Goal: Task Accomplishment & Management: Use online tool/utility

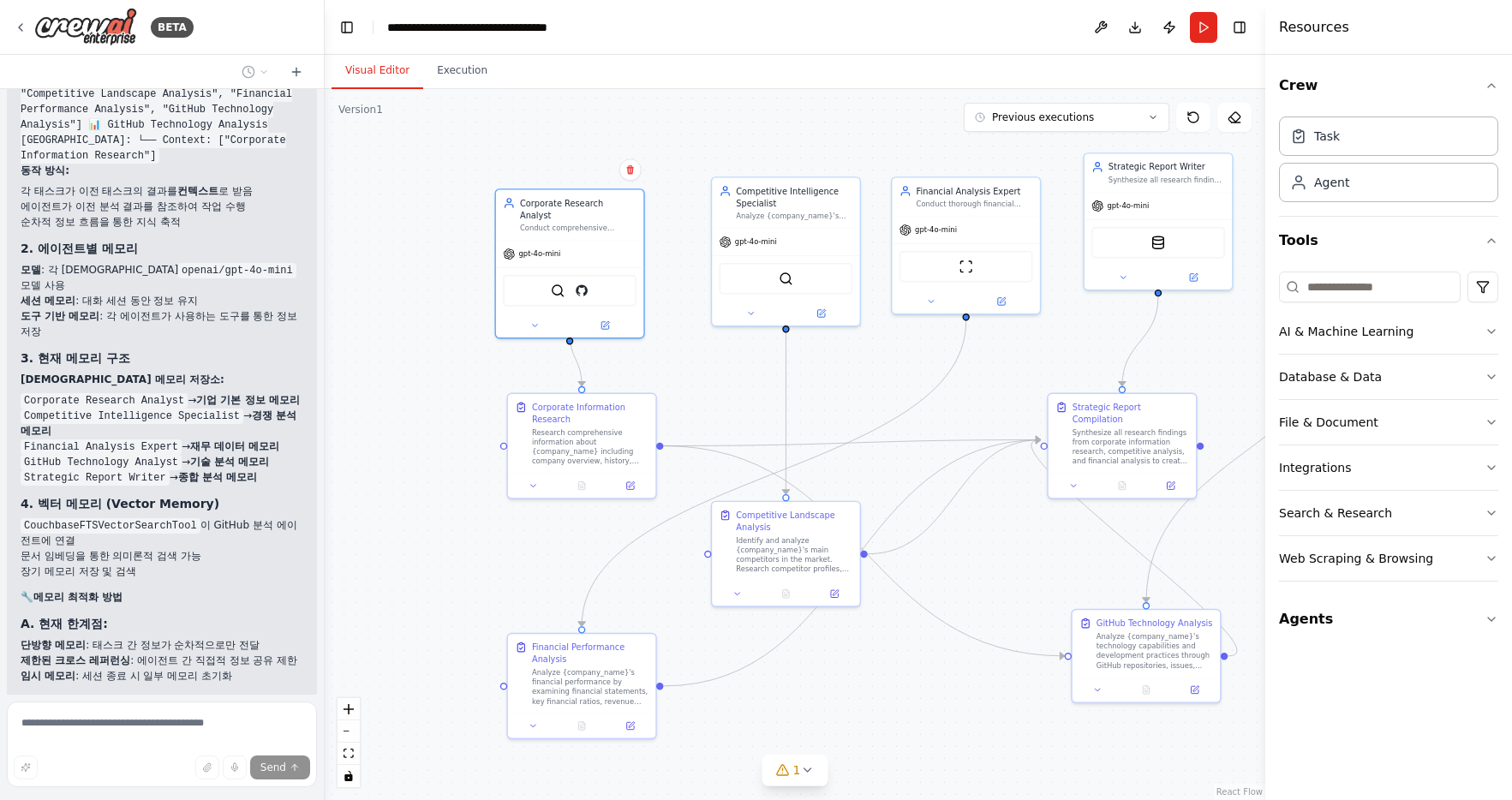
drag, startPoint x: 674, startPoint y: 384, endPoint x: 736, endPoint y: 408, distance: 66.5
click at [737, 408] on div ".deletable-edge-delete-btn { width: 20px; height: 20px; border: 0px solid #ffff…" at bounding box center [794, 444] width 941 height 710
drag, startPoint x: 627, startPoint y: 419, endPoint x: 607, endPoint y: 407, distance: 23.3
click at [607, 407] on div "Corporate Information Research" at bounding box center [564, 395] width 116 height 24
click at [346, 38] on button "Toggle Left Sidebar" at bounding box center [346, 27] width 24 height 24
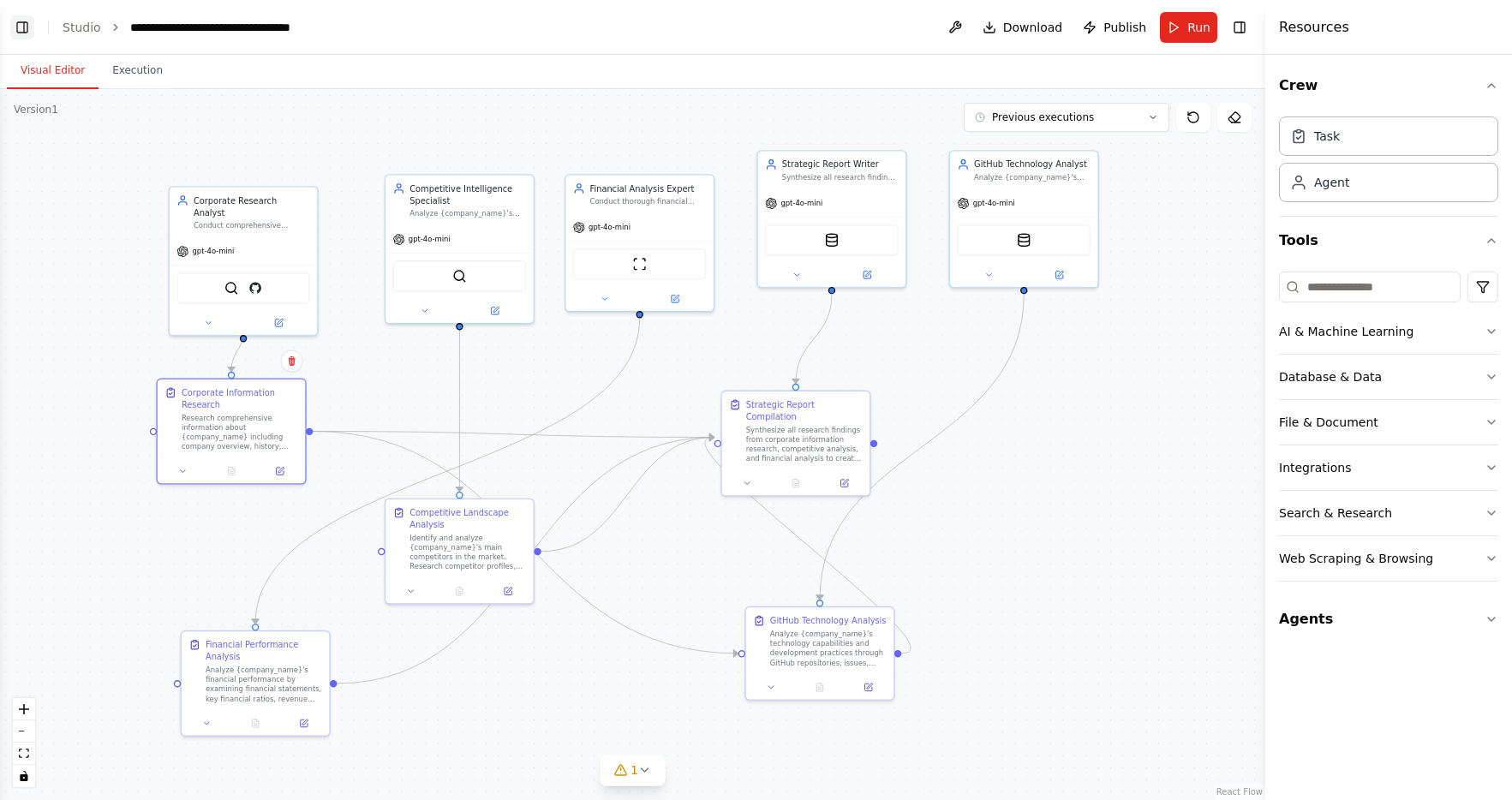
click at [25, 26] on button "Toggle Left Sidebar" at bounding box center [22, 27] width 24 height 24
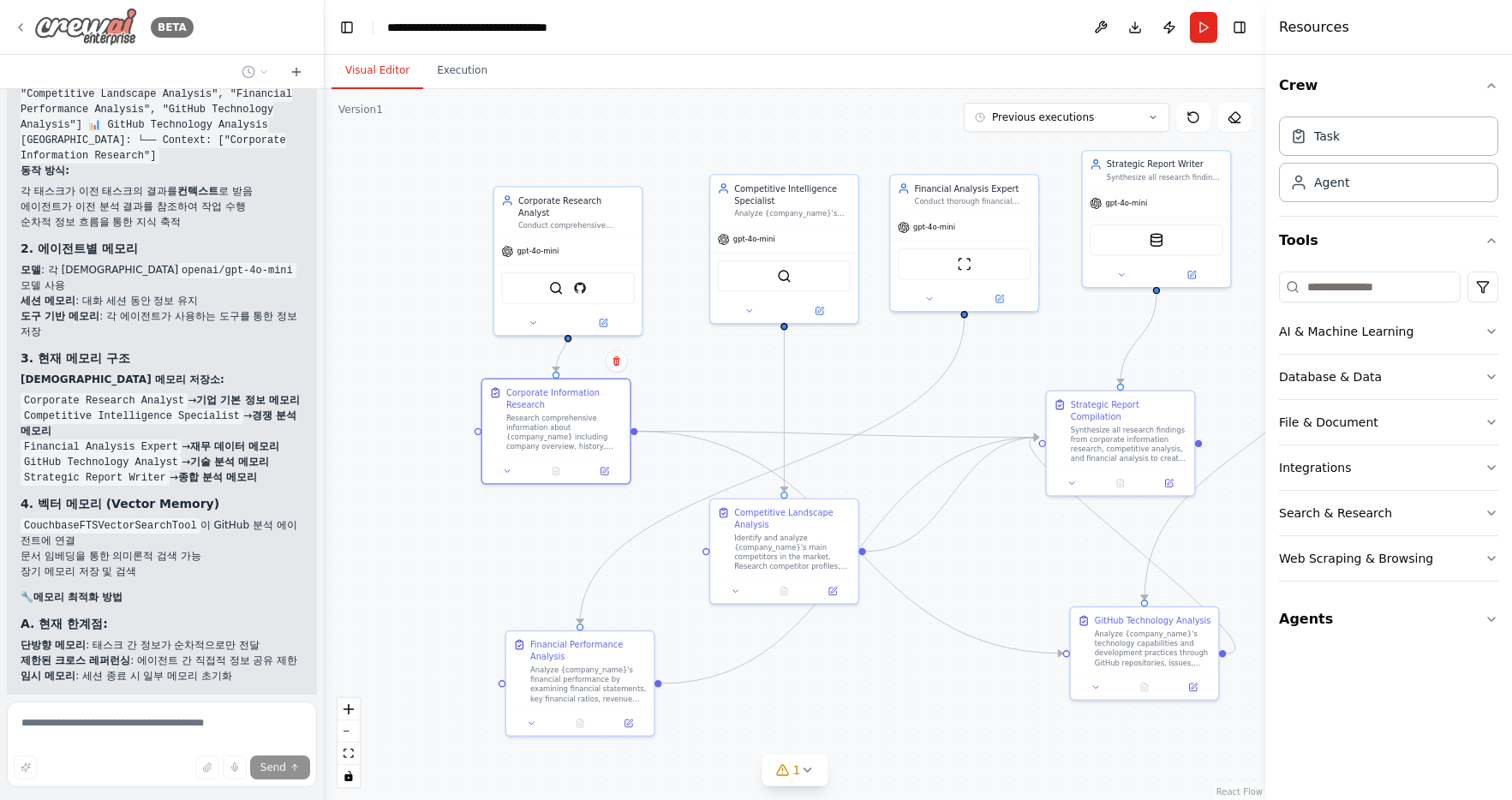
click at [91, 17] on img at bounding box center [86, 27] width 103 height 38
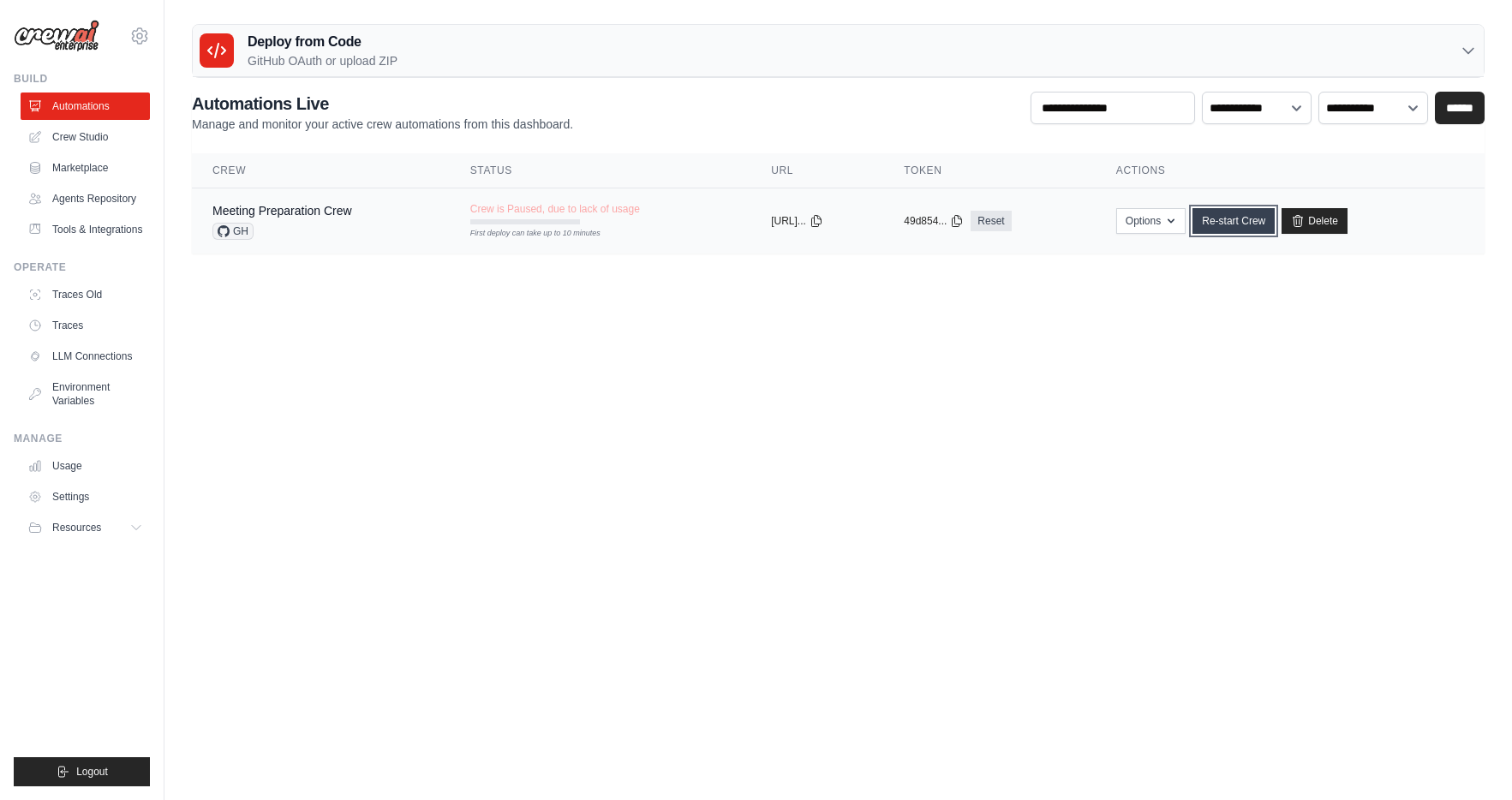
click at [1257, 220] on link "Re-start Crew" at bounding box center [1233, 220] width 83 height 26
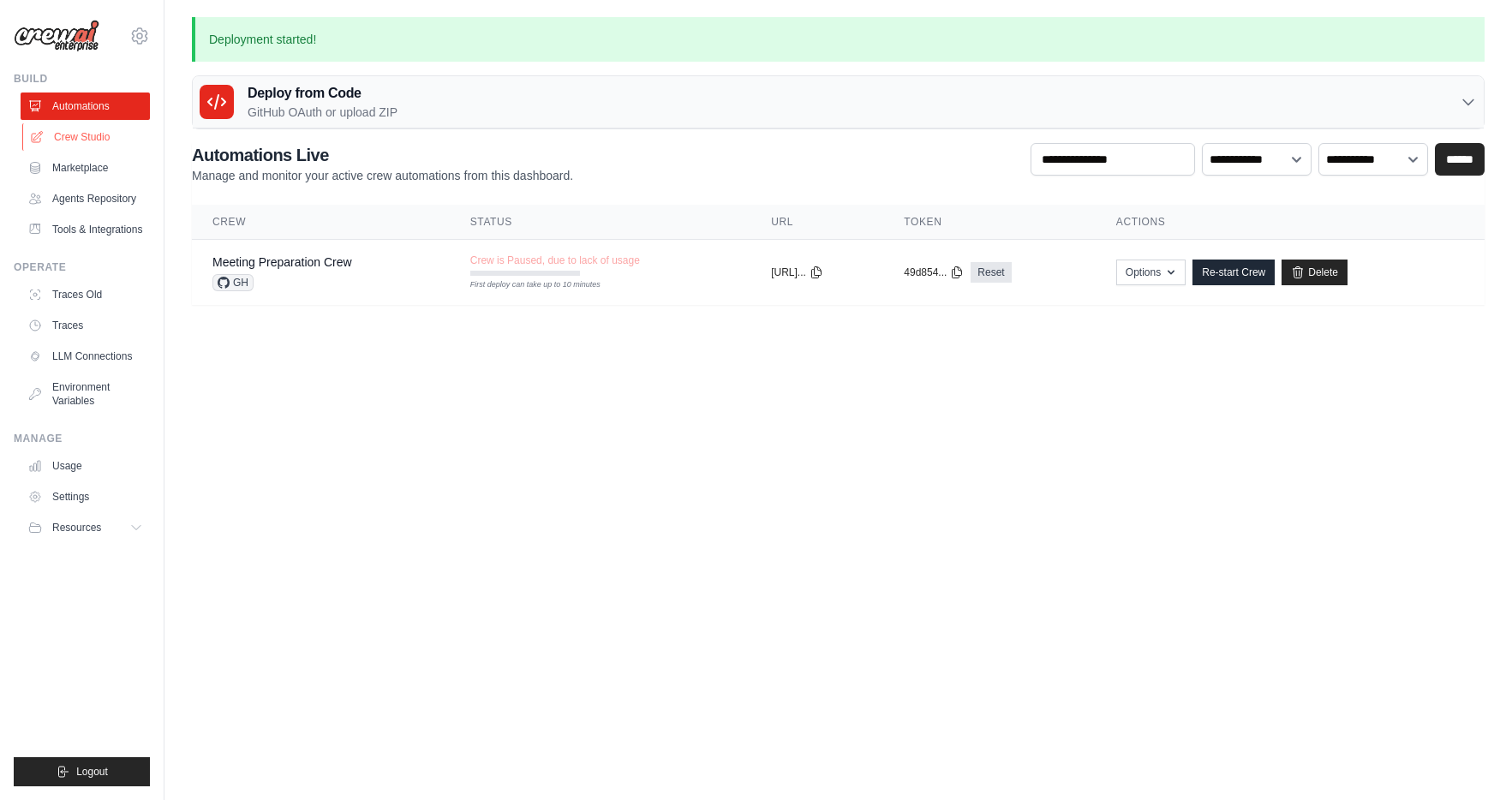
click at [105, 142] on link "Crew Studio" at bounding box center [87, 137] width 130 height 28
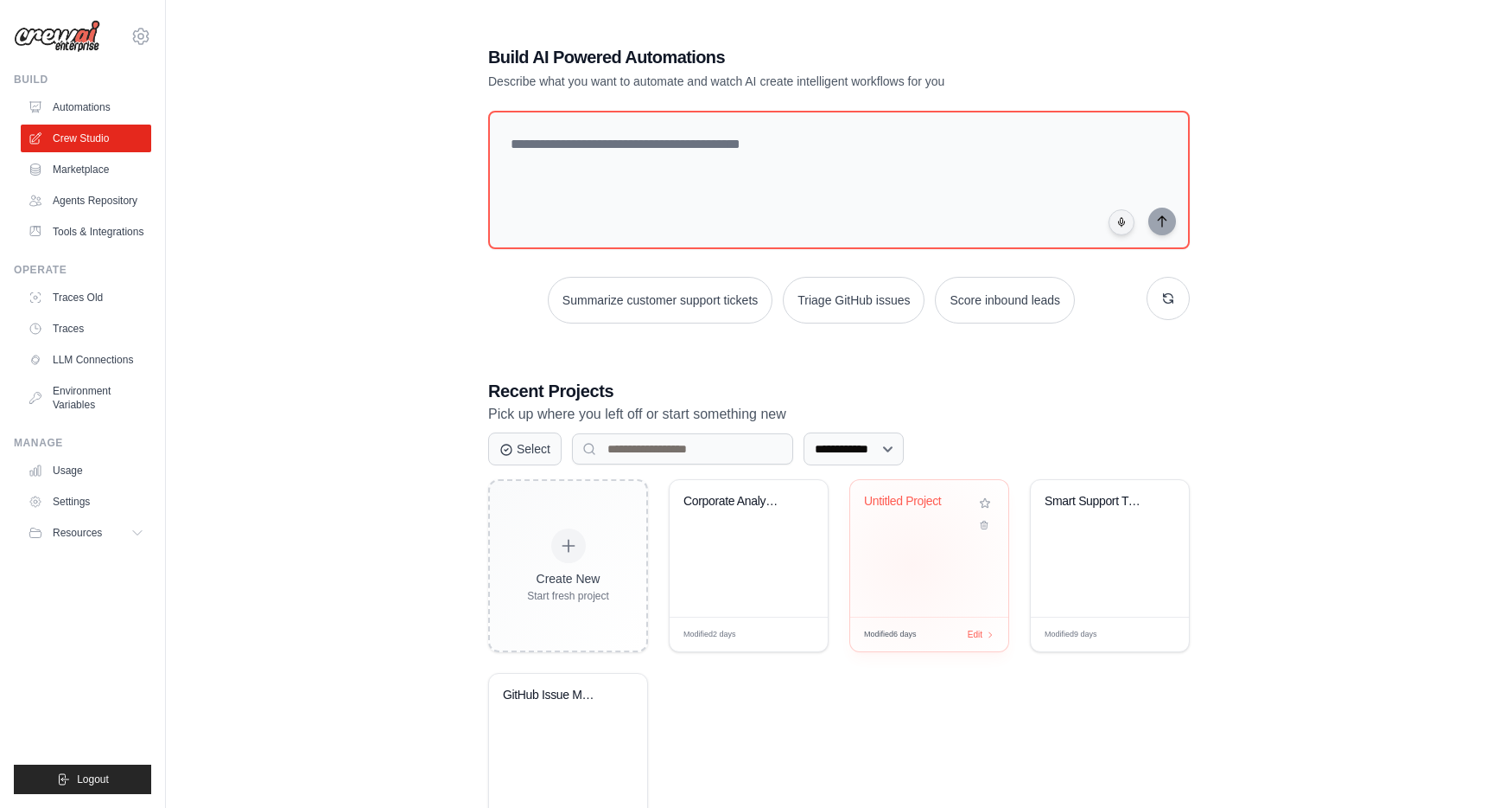
click at [912, 566] on div "Untitled Project" at bounding box center [929, 548] width 158 height 136
click at [763, 577] on div "Corporate Analysis Multi-Agent Syst..." at bounding box center [748, 548] width 158 height 136
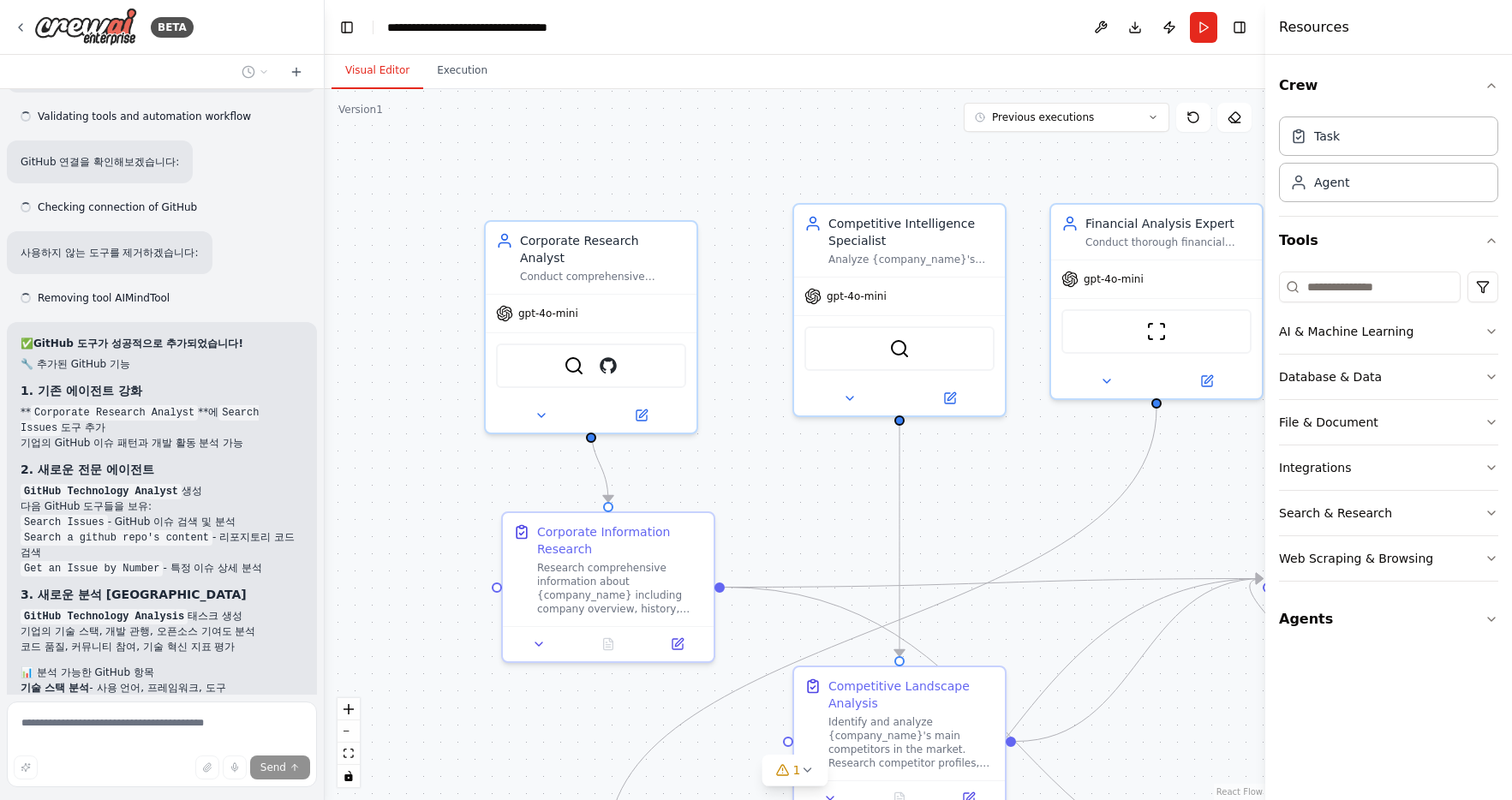
drag, startPoint x: 720, startPoint y: 535, endPoint x: 809, endPoint y: 529, distance: 89.2
click at [809, 529] on div ".deletable-edge-delete-btn { width: 20px; height: 20px; border: 0px solid #ffff…" at bounding box center [794, 444] width 941 height 710
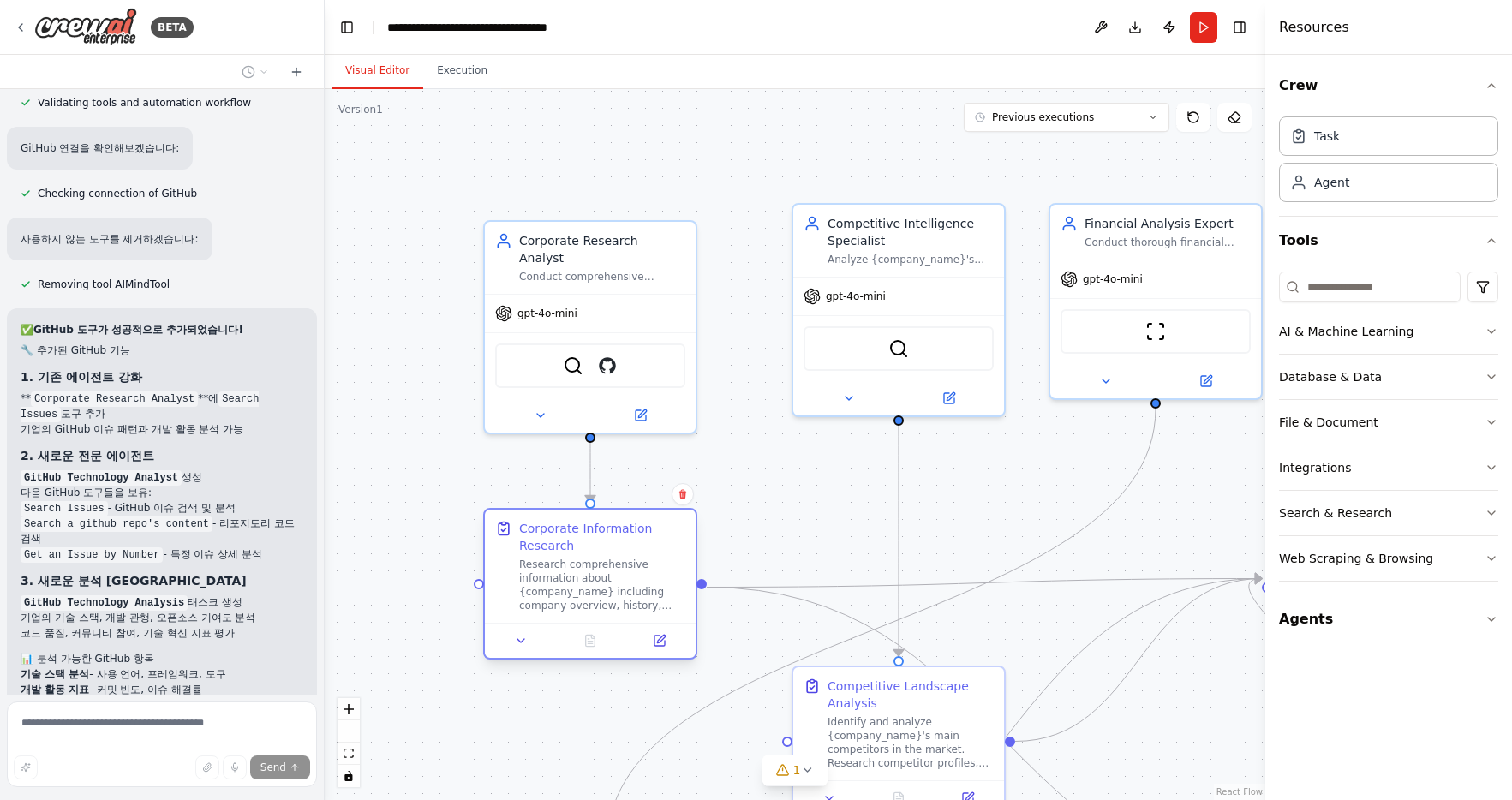
drag, startPoint x: 654, startPoint y: 563, endPoint x: 634, endPoint y: 565, distance: 20.1
click at [634, 565] on div "Research comprehensive information about {company_name} including company overv…" at bounding box center [601, 585] width 166 height 55
click at [1342, 392] on button "Database & Data" at bounding box center [1389, 376] width 219 height 44
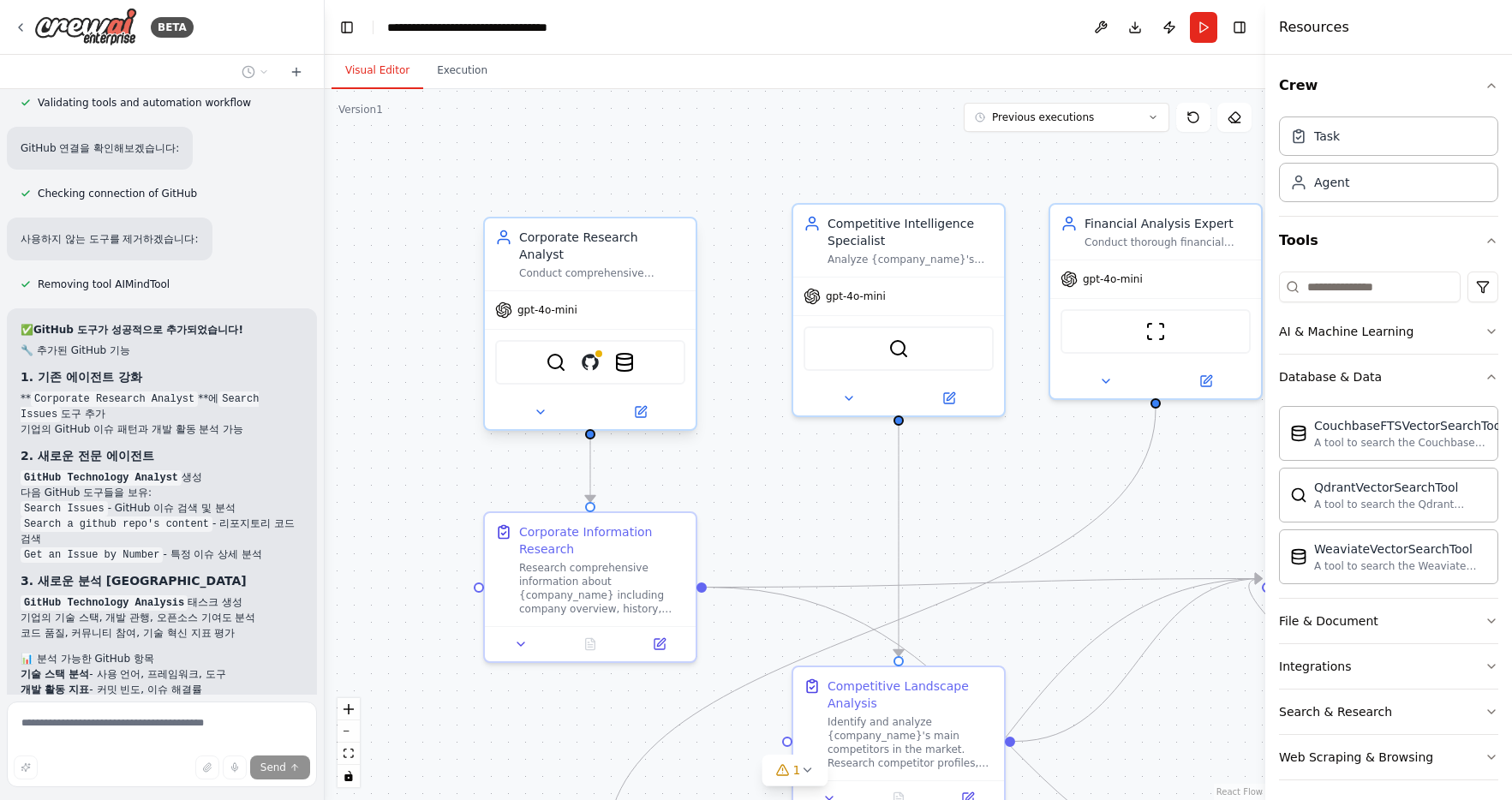
click at [657, 357] on div "SerperDevTool GitHub CouchbaseFTSVectorSearchTool" at bounding box center [590, 362] width 190 height 44
click at [645, 405] on icon at bounding box center [641, 411] width 13 height 13
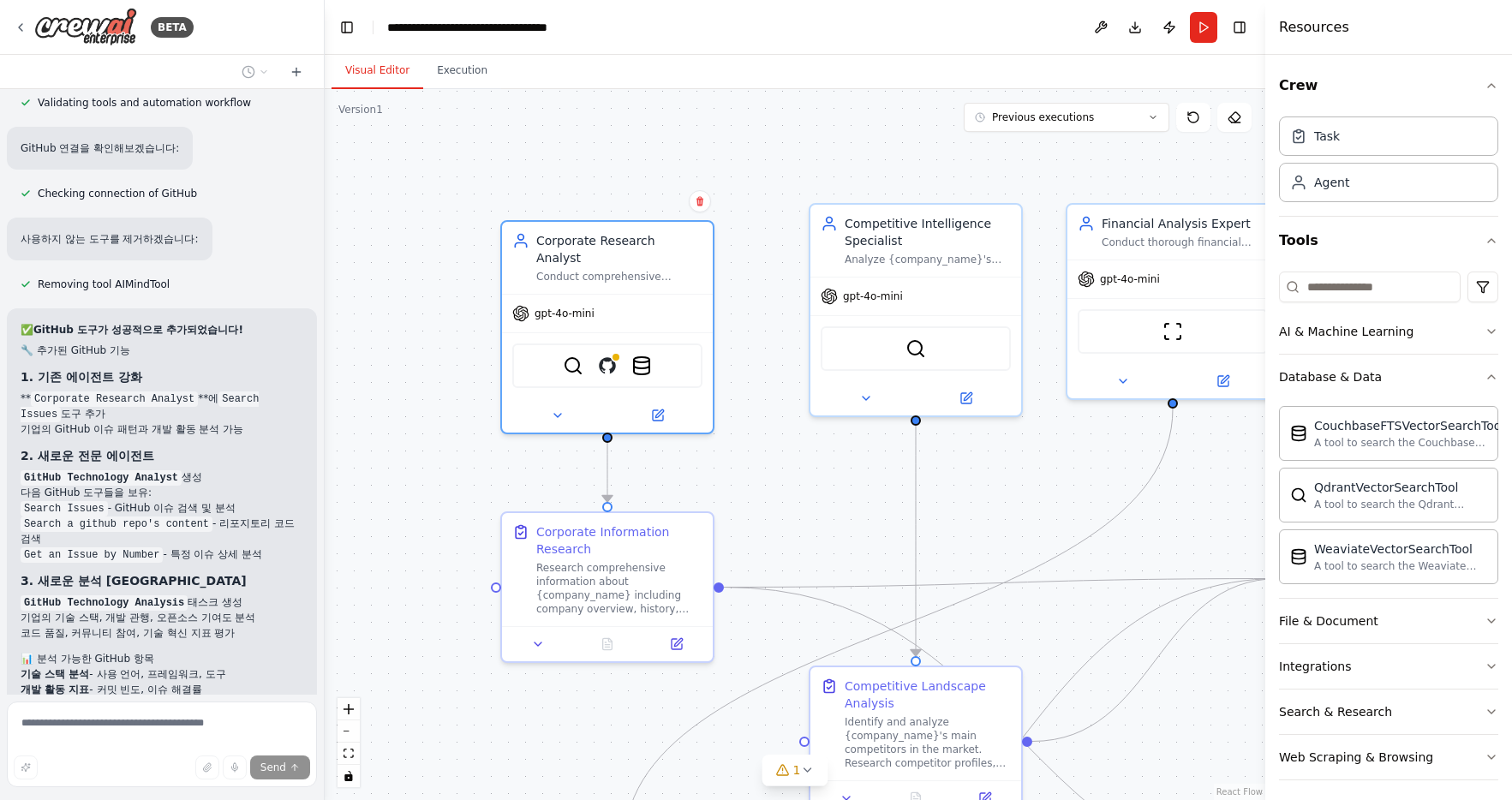
drag, startPoint x: 788, startPoint y: 525, endPoint x: 806, endPoint y: 523, distance: 18.1
click at [806, 524] on div ".deletable-edge-delete-btn { width: 20px; height: 20px; border: 0px solid #ffff…" at bounding box center [794, 444] width 941 height 710
click at [806, 523] on div ".deletable-edge-delete-btn { width: 20px; height: 20px; border: 0px solid #ffff…" at bounding box center [794, 444] width 941 height 710
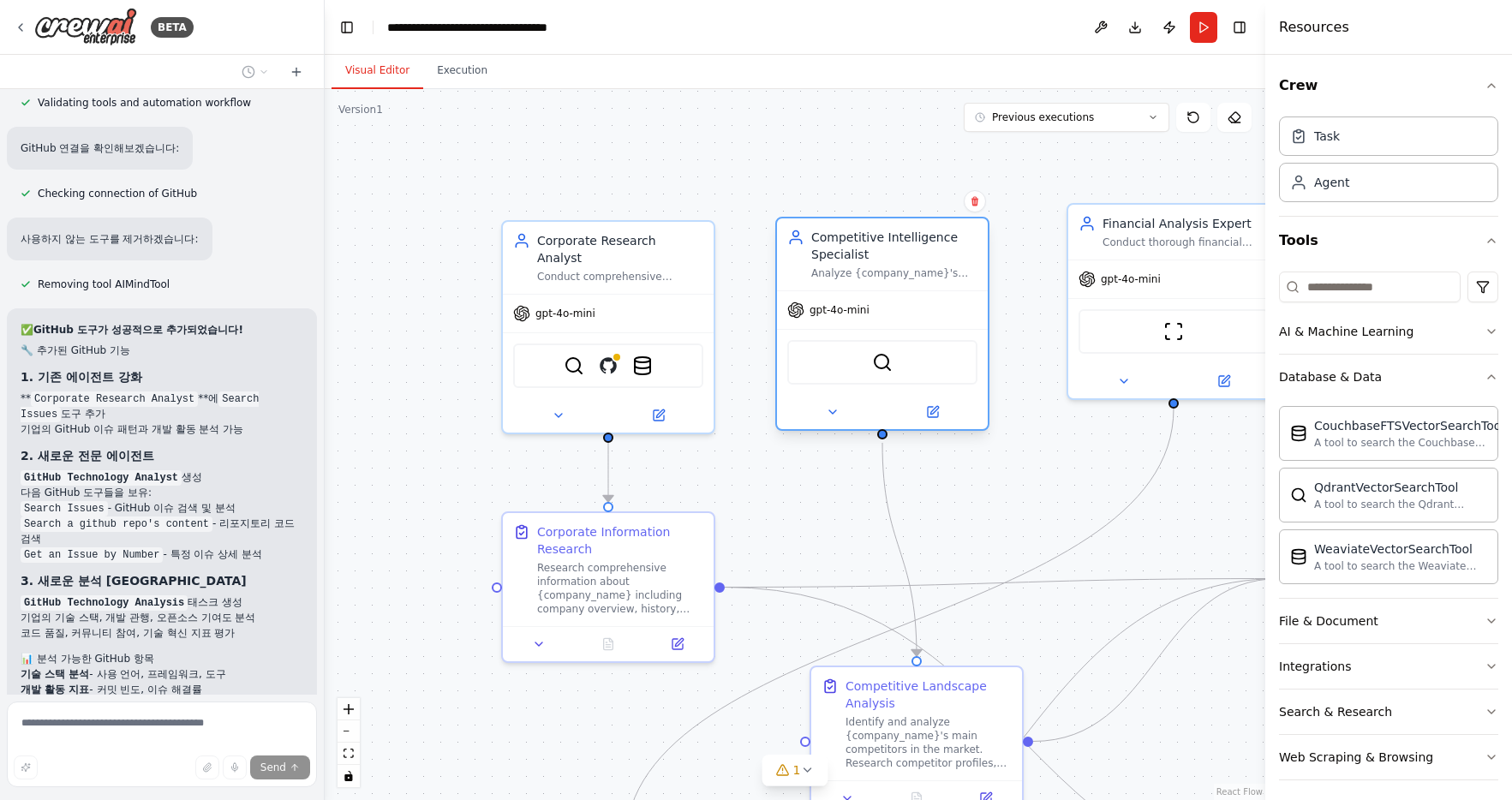
drag, startPoint x: 945, startPoint y: 243, endPoint x: 914, endPoint y: 266, distance: 38.6
click at [914, 266] on div "Competitive Intelligence Specialist Analyze {company_name}'s competitive landsc…" at bounding box center [894, 254] width 166 height 51
click at [1348, 677] on button "Integrations" at bounding box center [1389, 666] width 219 height 44
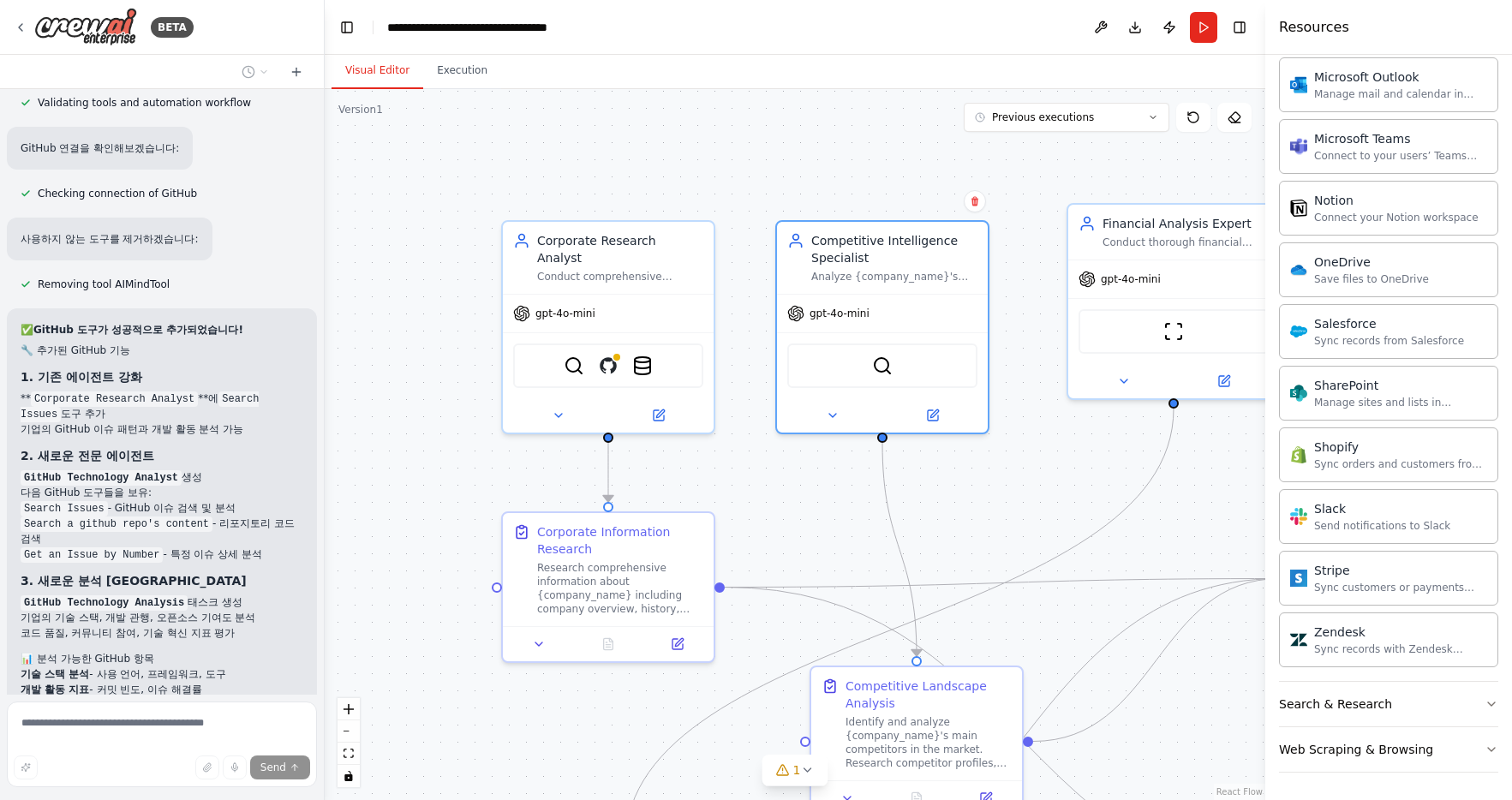
scroll to position [1426, 0]
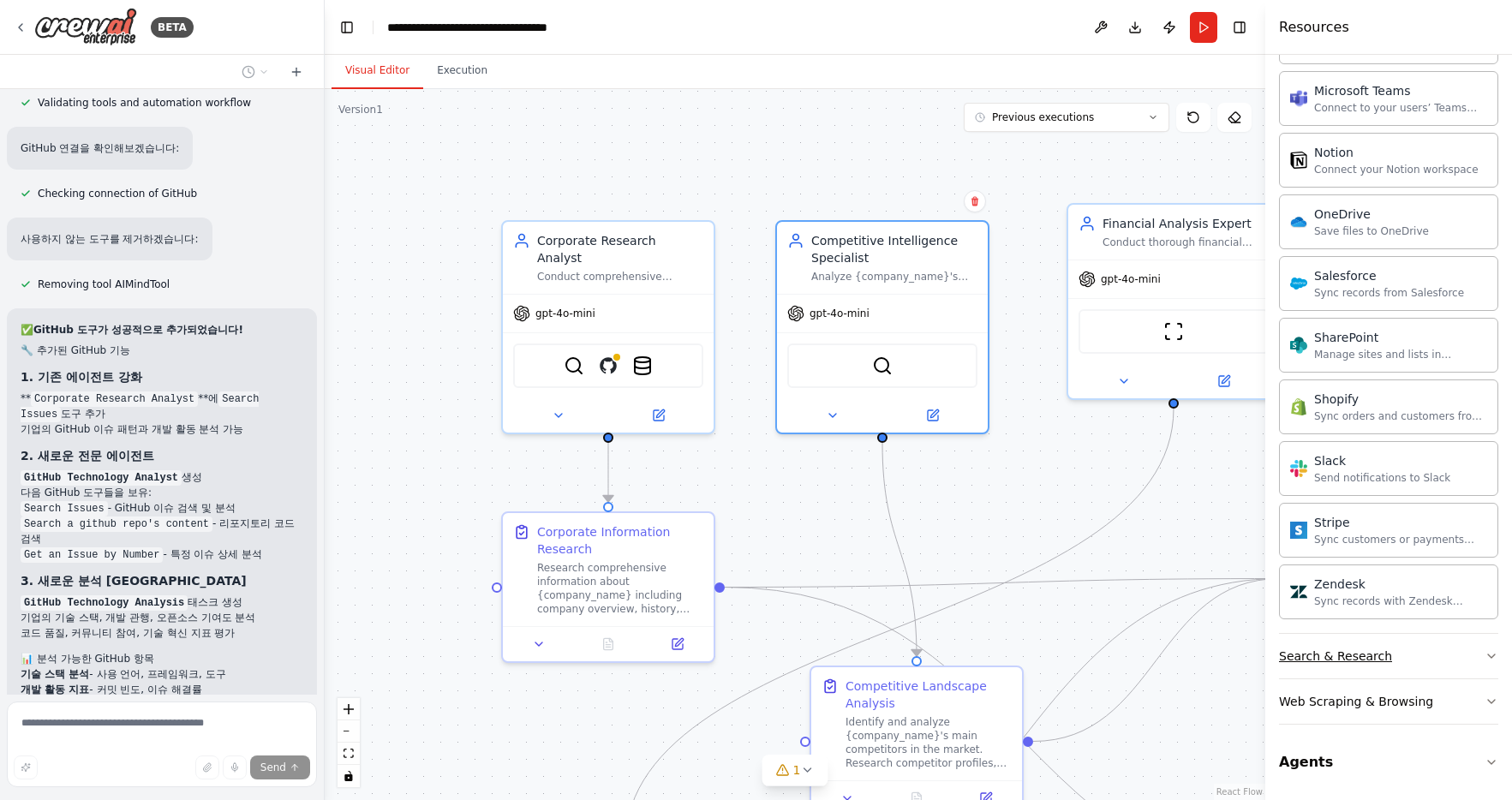
click at [1377, 669] on button "Search & Research" at bounding box center [1389, 656] width 219 height 44
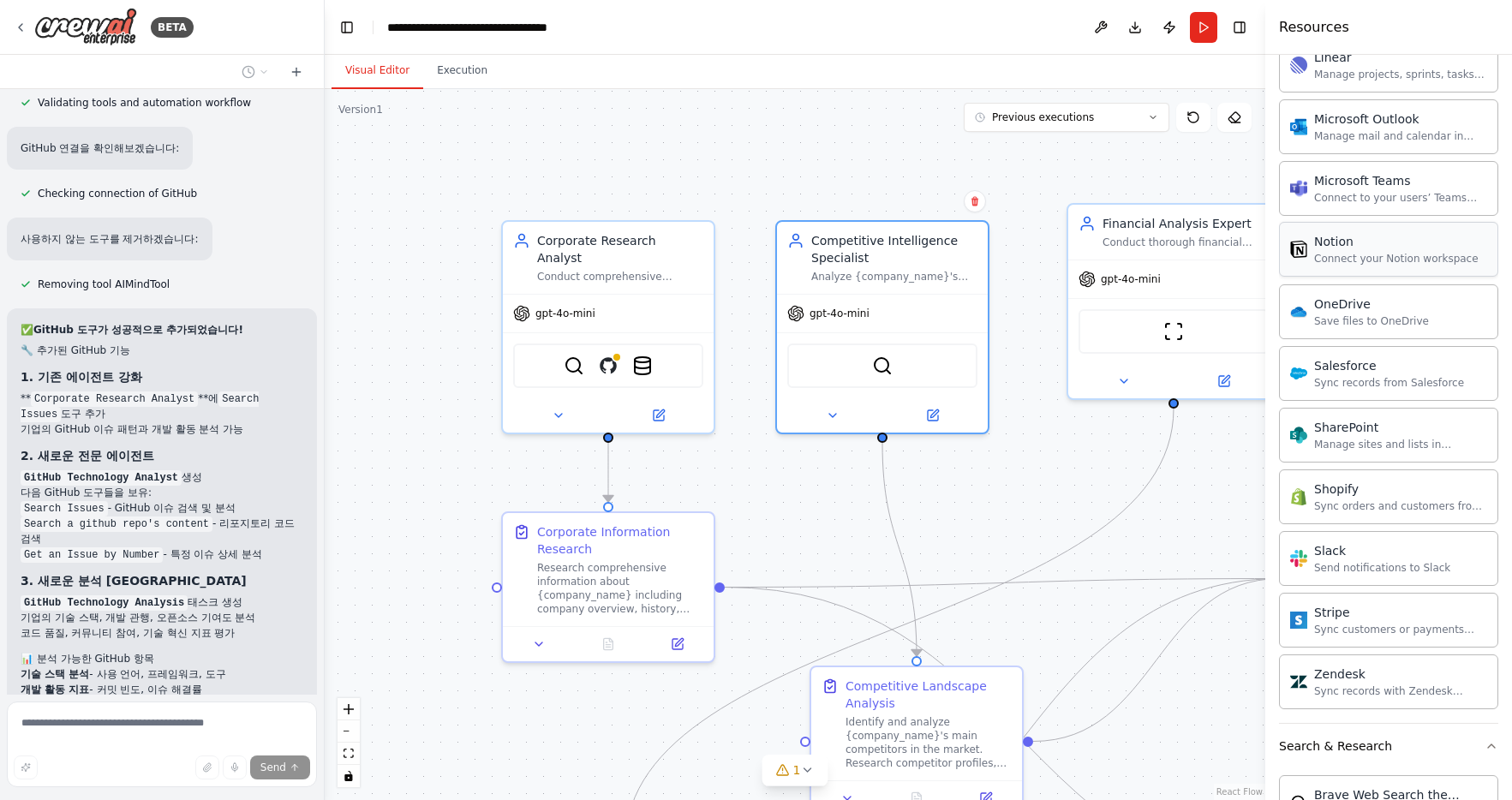
scroll to position [1355, 0]
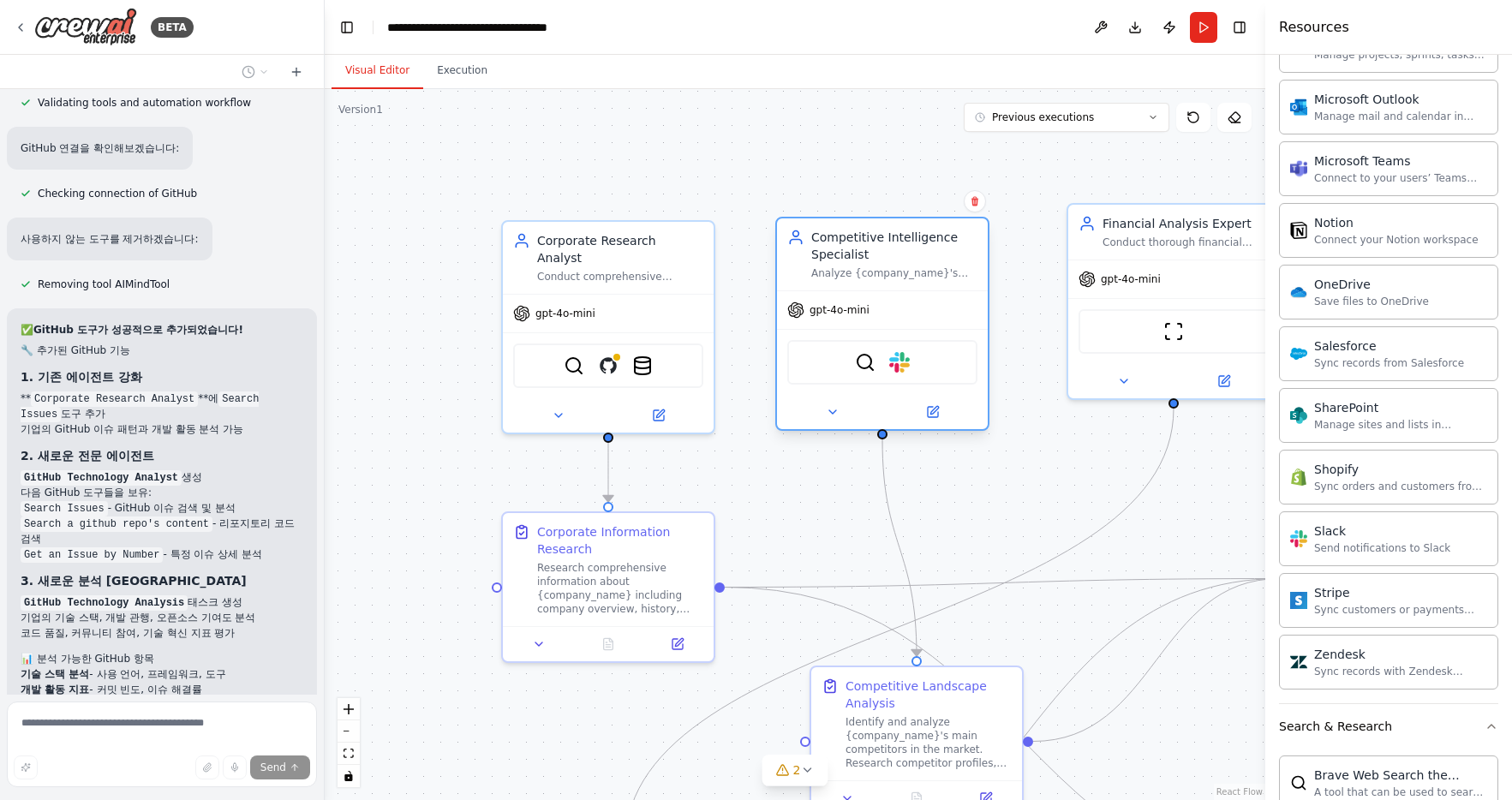
click at [911, 245] on div "Competitive Intelligence Specialist" at bounding box center [894, 245] width 166 height 35
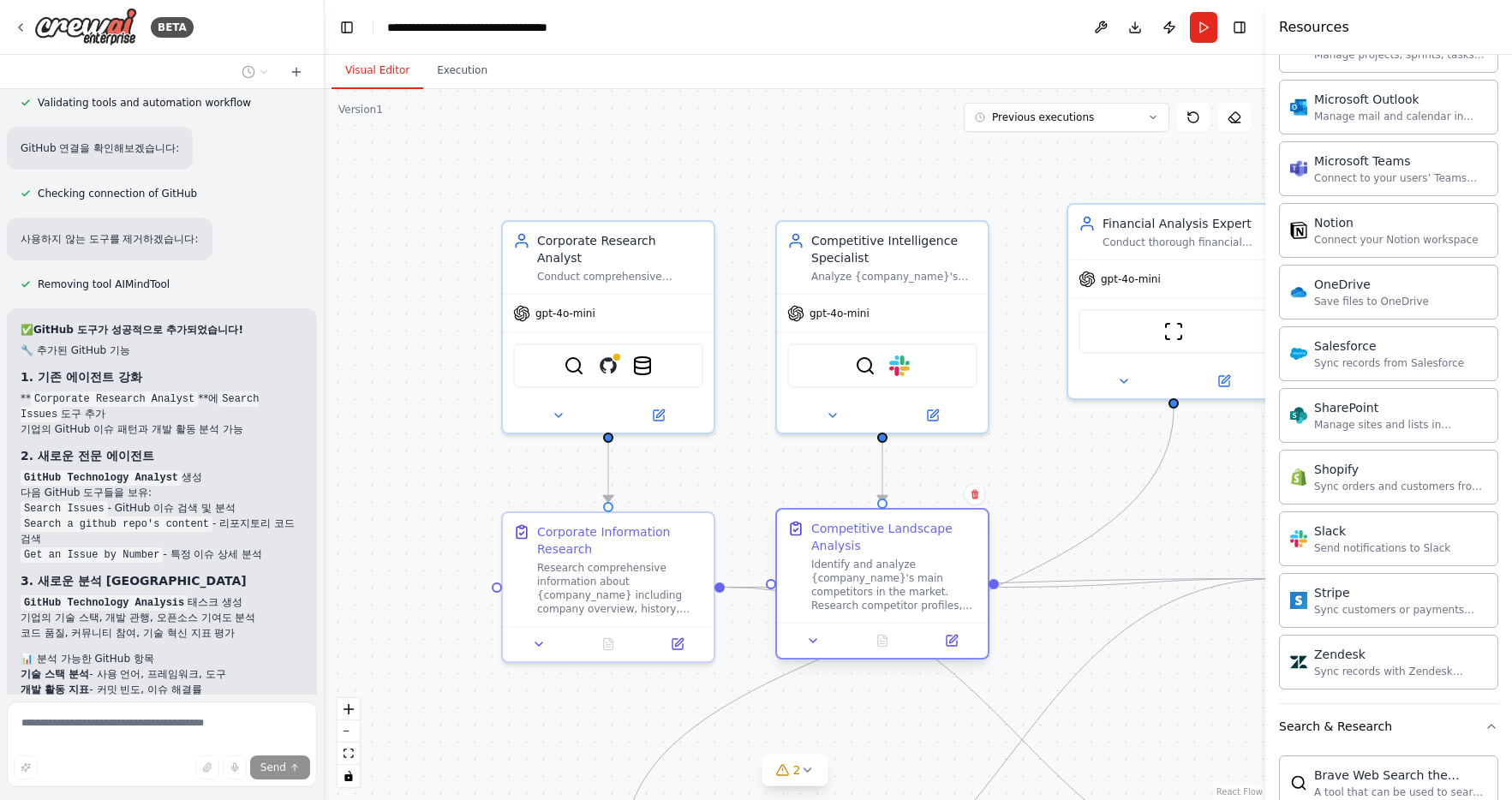
drag, startPoint x: 937, startPoint y: 693, endPoint x: 909, endPoint y: 545, distance: 150.6
click at [909, 545] on div "Competitive Landscape Analysis" at bounding box center [894, 536] width 166 height 35
click at [1042, 490] on div ".deletable-edge-delete-btn { width: 20px; height: 20px; border: 0px solid #ffff…" at bounding box center [794, 444] width 941 height 710
